Goal: Task Accomplishment & Management: Manage account settings

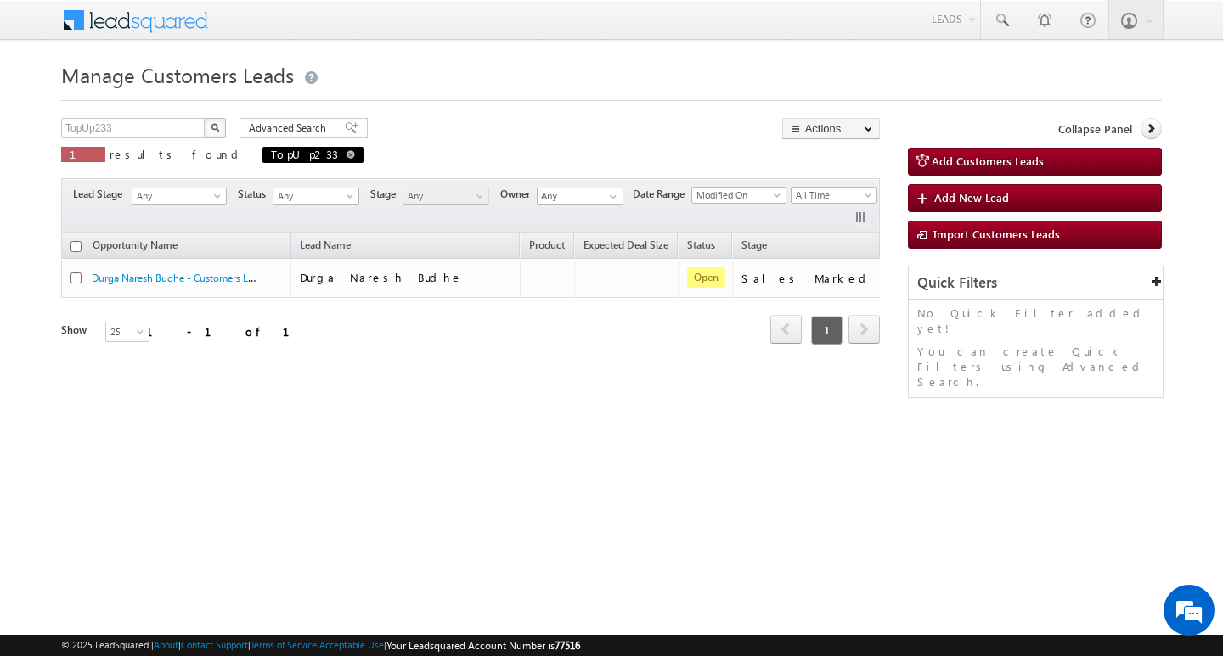
scroll to position [0, 69]
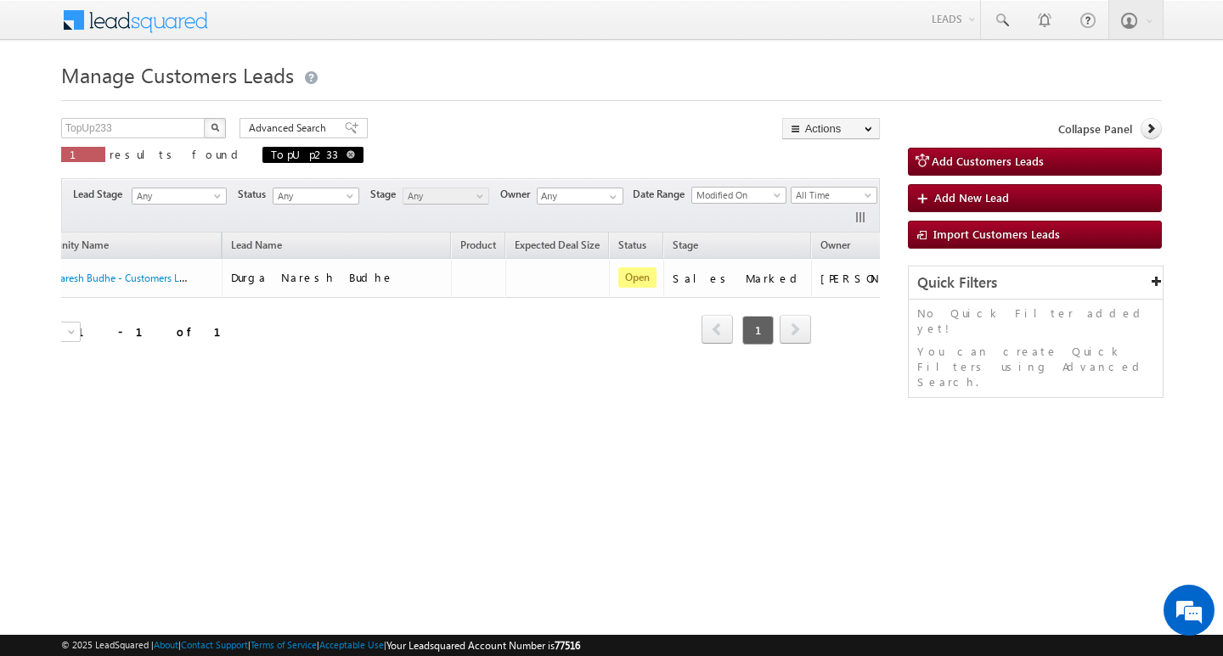
click at [262, 155] on span "TopUp233" at bounding box center [312, 155] width 101 height 16
click at [158, 123] on input "TopUp233" at bounding box center [133, 128] width 145 height 20
paste input "01"
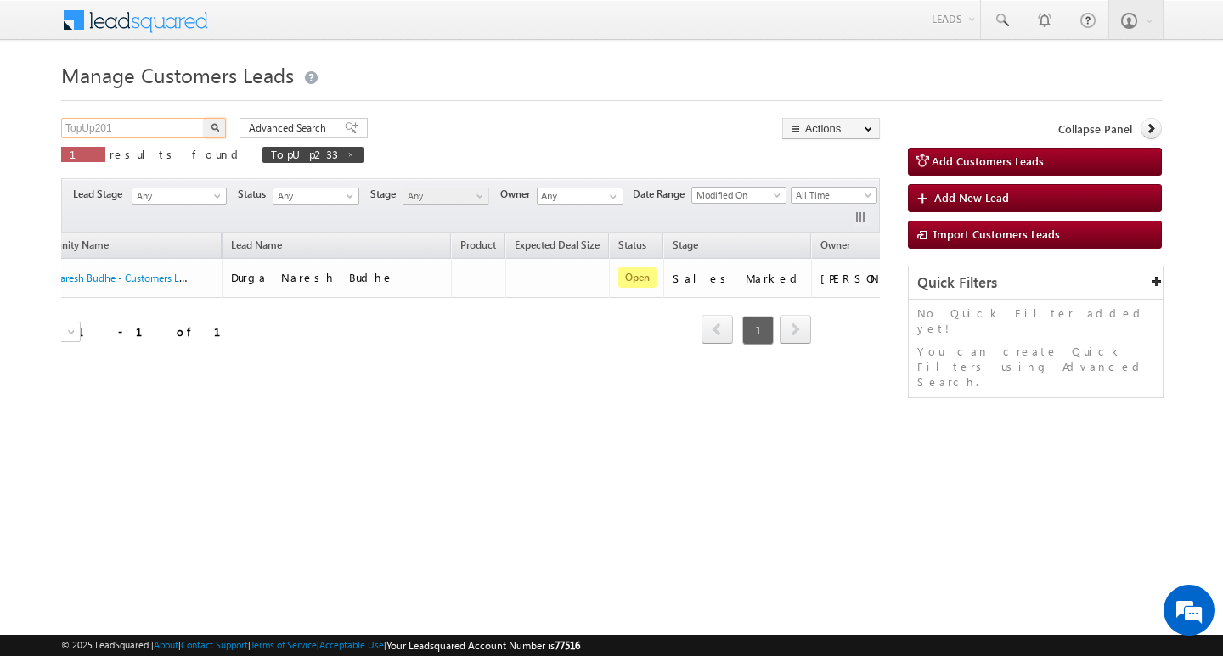
type input "TopUp201"
click at [220, 131] on button "button" at bounding box center [215, 128] width 22 height 20
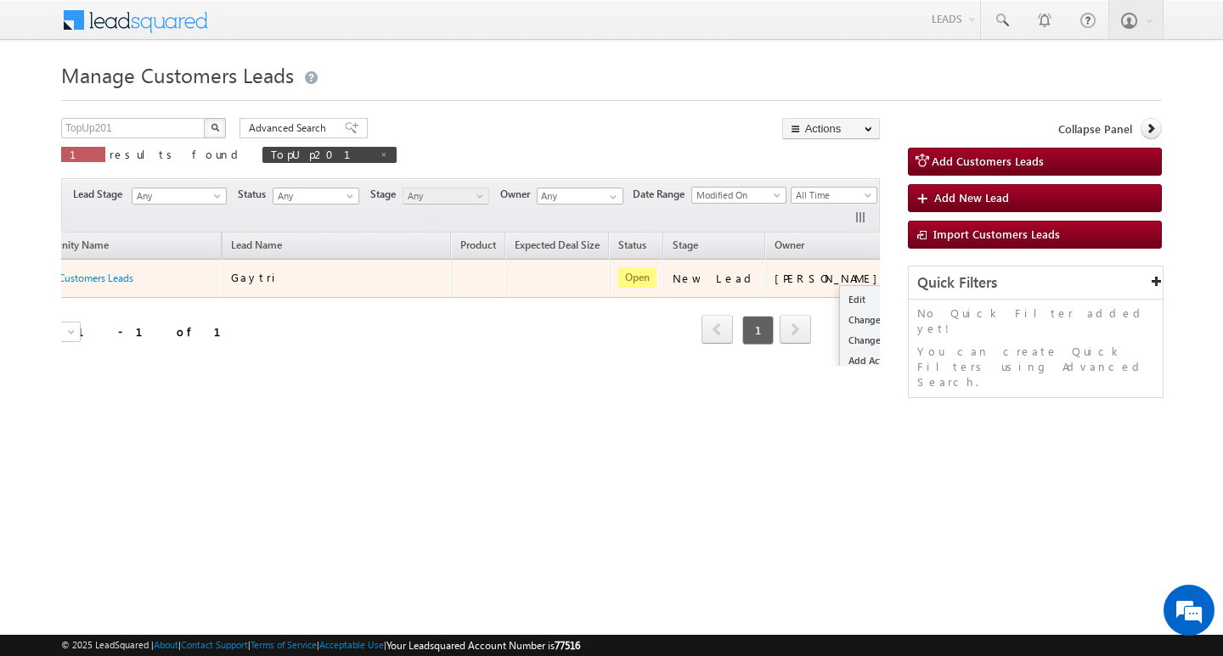
click at [908, 282] on button "button" at bounding box center [916, 277] width 17 height 17
click at [840, 292] on link "Edit" at bounding box center [882, 300] width 85 height 20
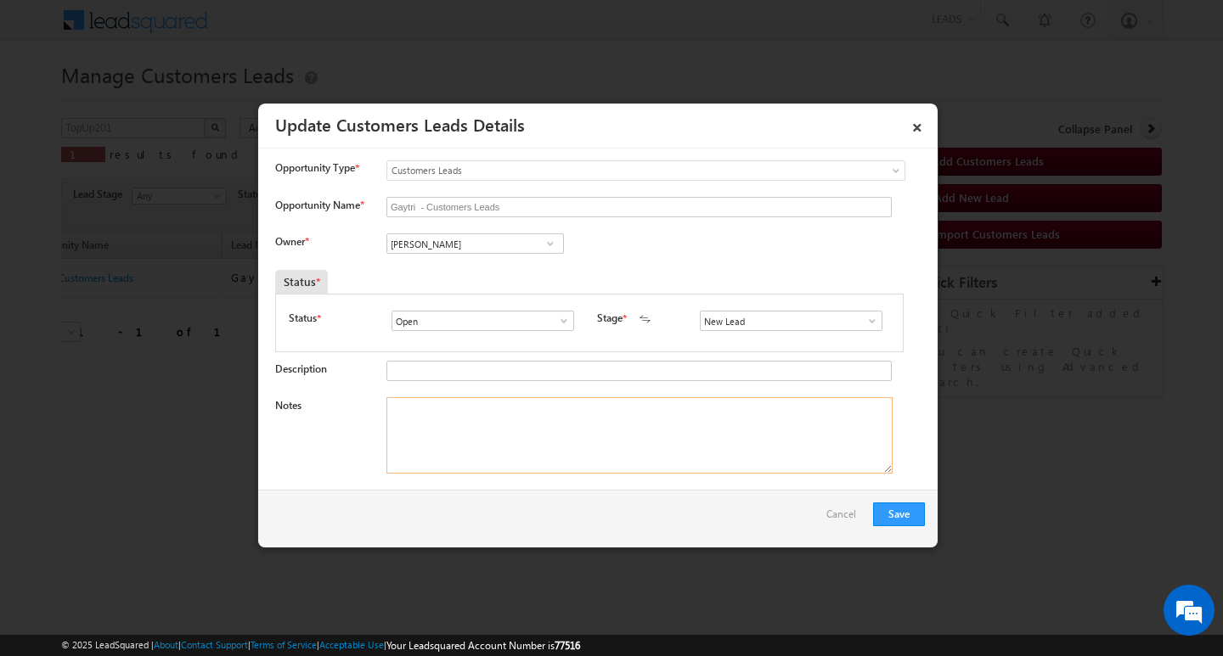
paste textarea "[PERSON_NAME]"
click at [571, 419] on textarea "Notes" at bounding box center [639, 435] width 506 height 76
click at [577, 422] on textarea "[PERSON_NAME]" at bounding box center [639, 435] width 506 height 76
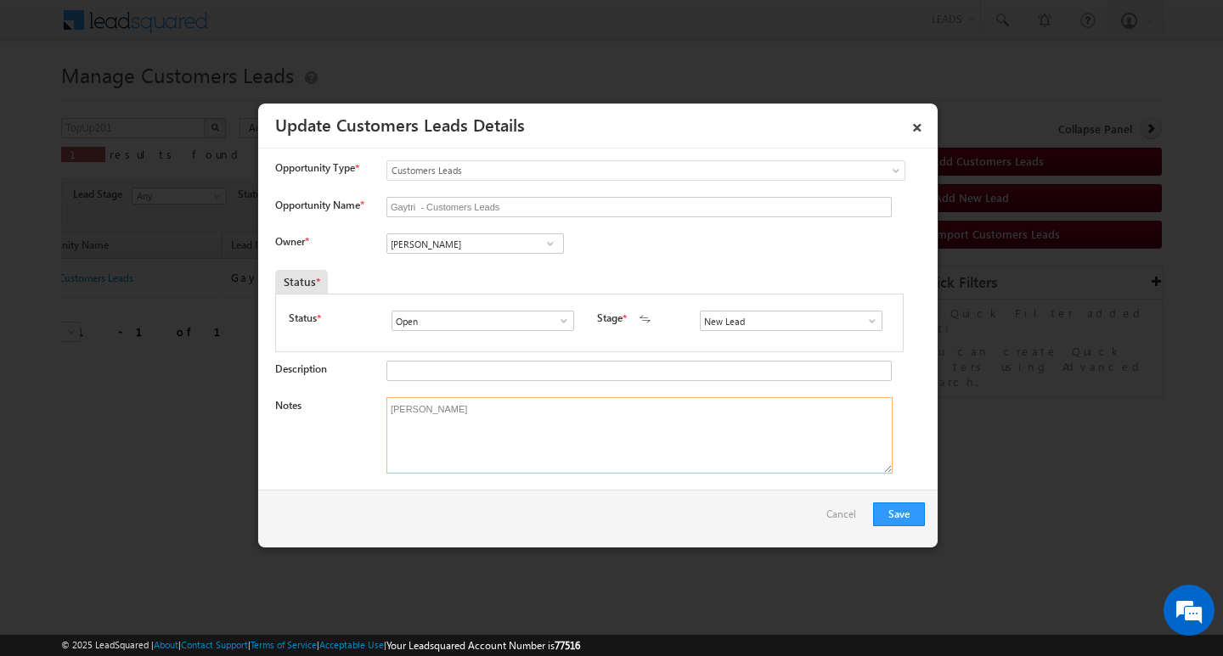
type textarea "[PERSON_NAME]"
click at [515, 248] on input "[PERSON_NAME]" at bounding box center [474, 244] width 177 height 20
paste input "[PERSON_NAME]"
type input "[PERSON_NAME]"
click at [734, 316] on input "New Lead" at bounding box center [791, 321] width 183 height 20
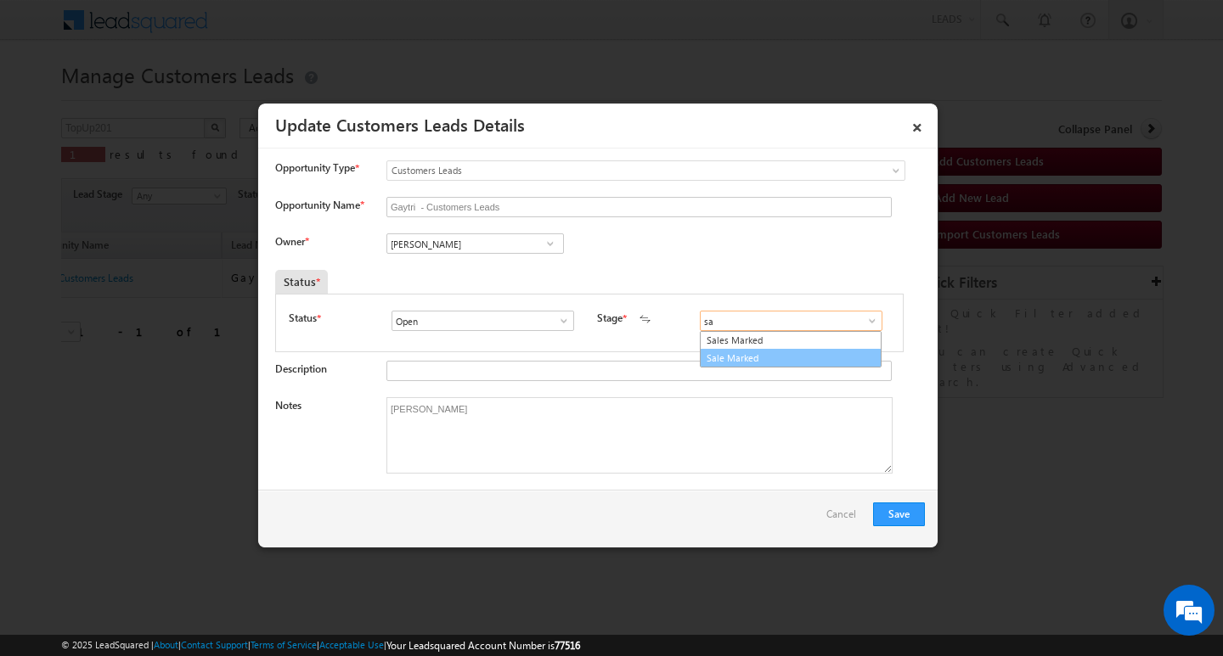
click at [735, 349] on link "Sale Marked" at bounding box center [791, 359] width 182 height 20
type input "Sale Marked"
click at [735, 347] on div "Status * Open Won Lost Open Stage * New Lead Interested Pending Documents" at bounding box center [589, 323] width 628 height 59
click at [596, 431] on textarea "[PERSON_NAME]" at bounding box center [639, 435] width 506 height 76
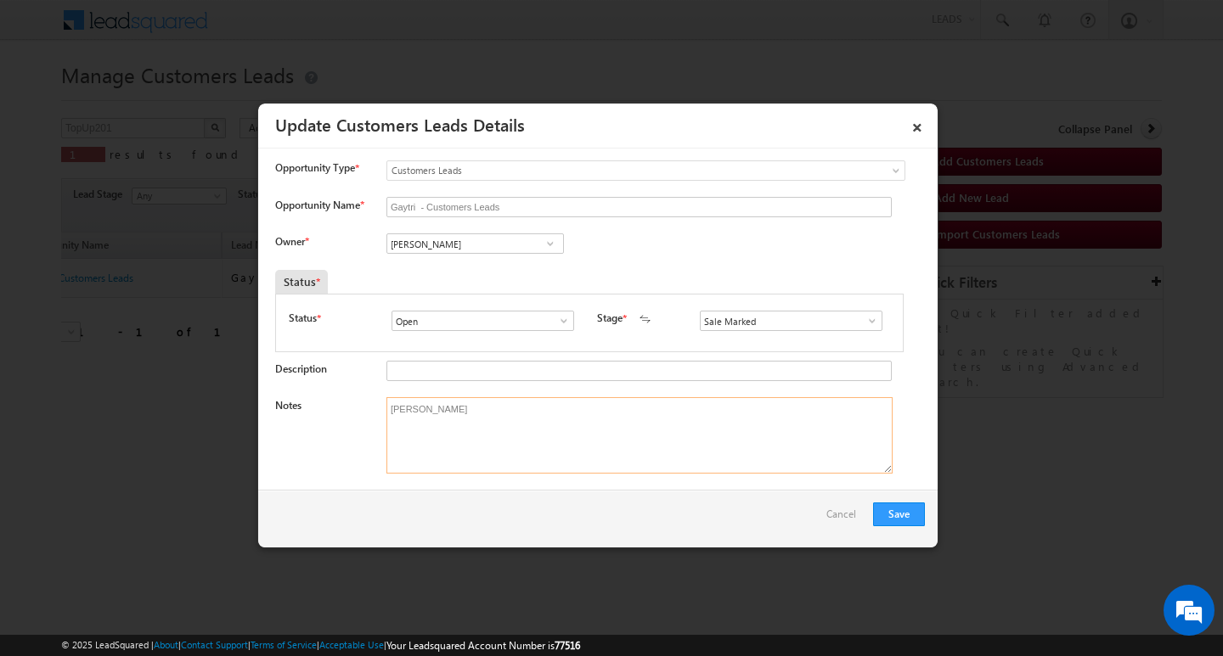
click at [596, 431] on textarea "[PERSON_NAME]" at bounding box center [639, 435] width 506 height 76
paste textarea "Qualified Interested for 3 lakh top-up loan Sales Mark"
type textarea "Qualified Interested for 3 lakh top-up loan Sales Mark"
click at [892, 510] on button "Save" at bounding box center [899, 515] width 52 height 24
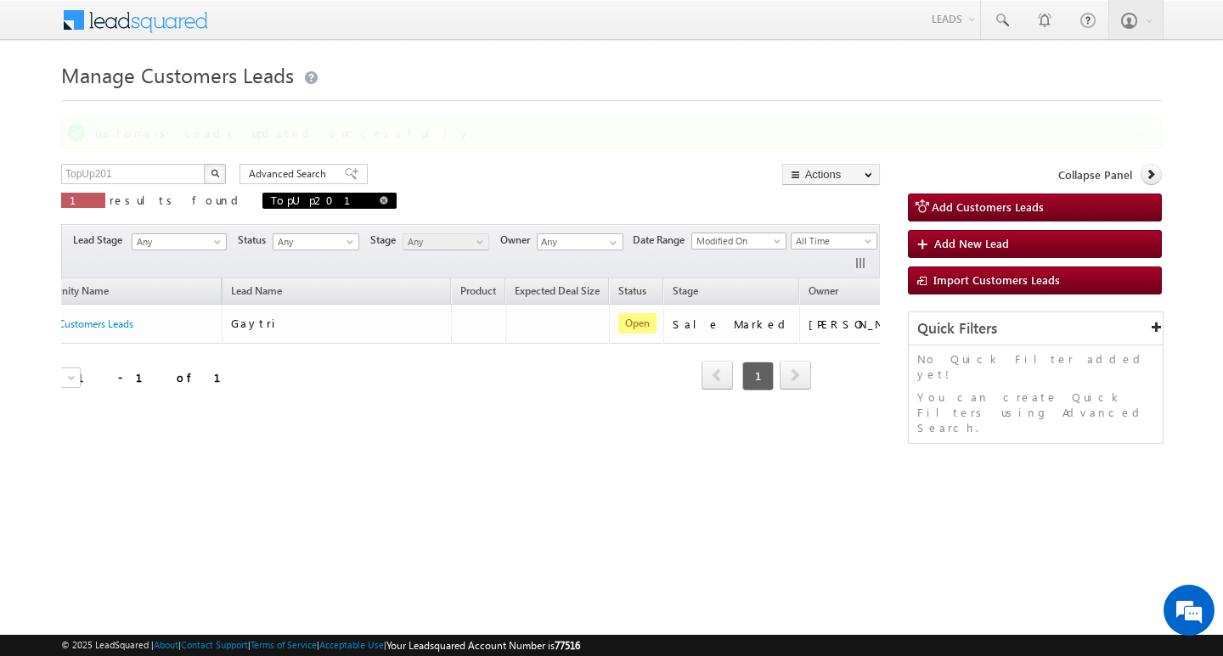
click at [380, 204] on span at bounding box center [384, 200] width 8 height 8
type input "Search Customers Leads"
